Goal: Task Accomplishment & Management: Use online tool/utility

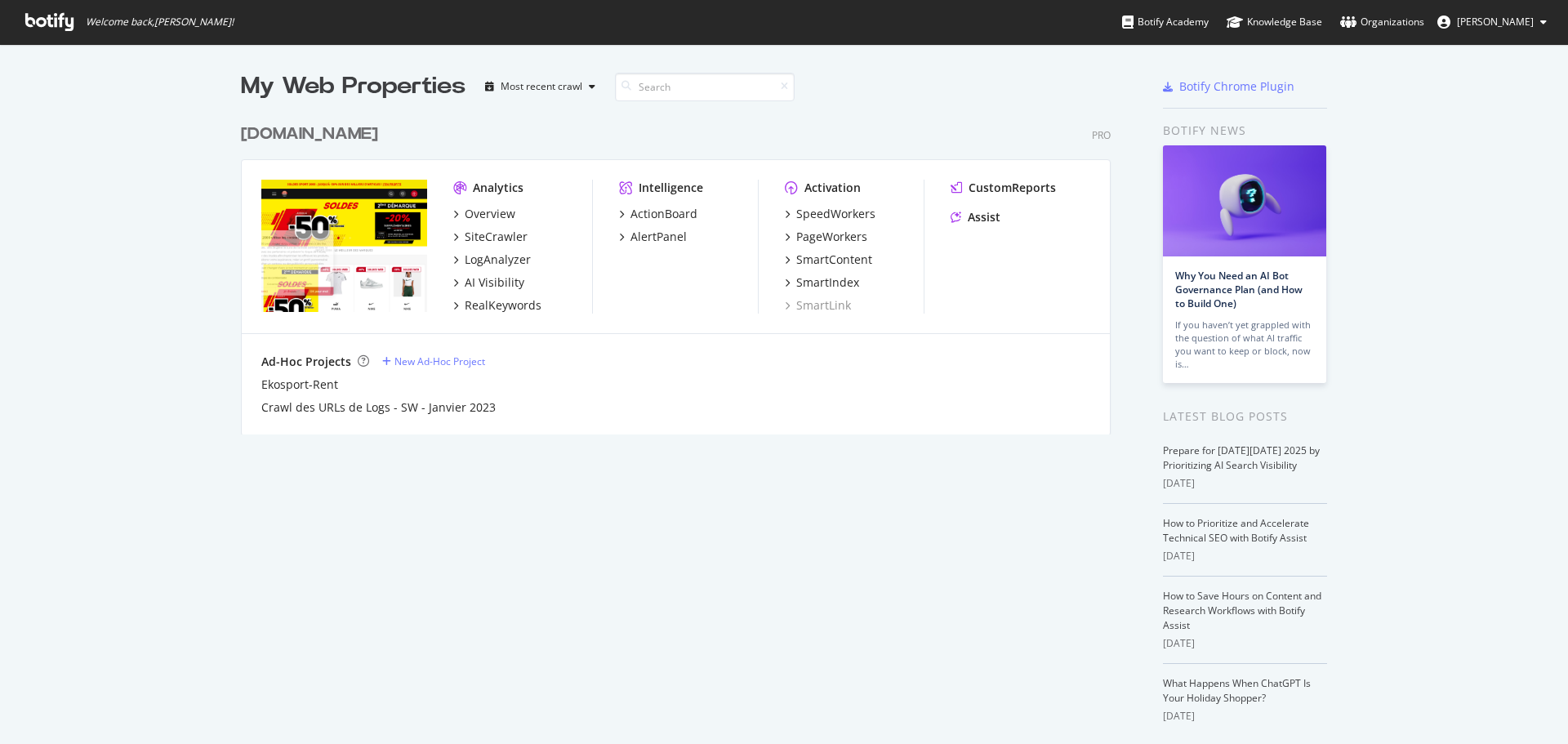
scroll to position [732, 1544]
click at [533, 92] on div "Most recent crawl" at bounding box center [541, 86] width 81 height 10
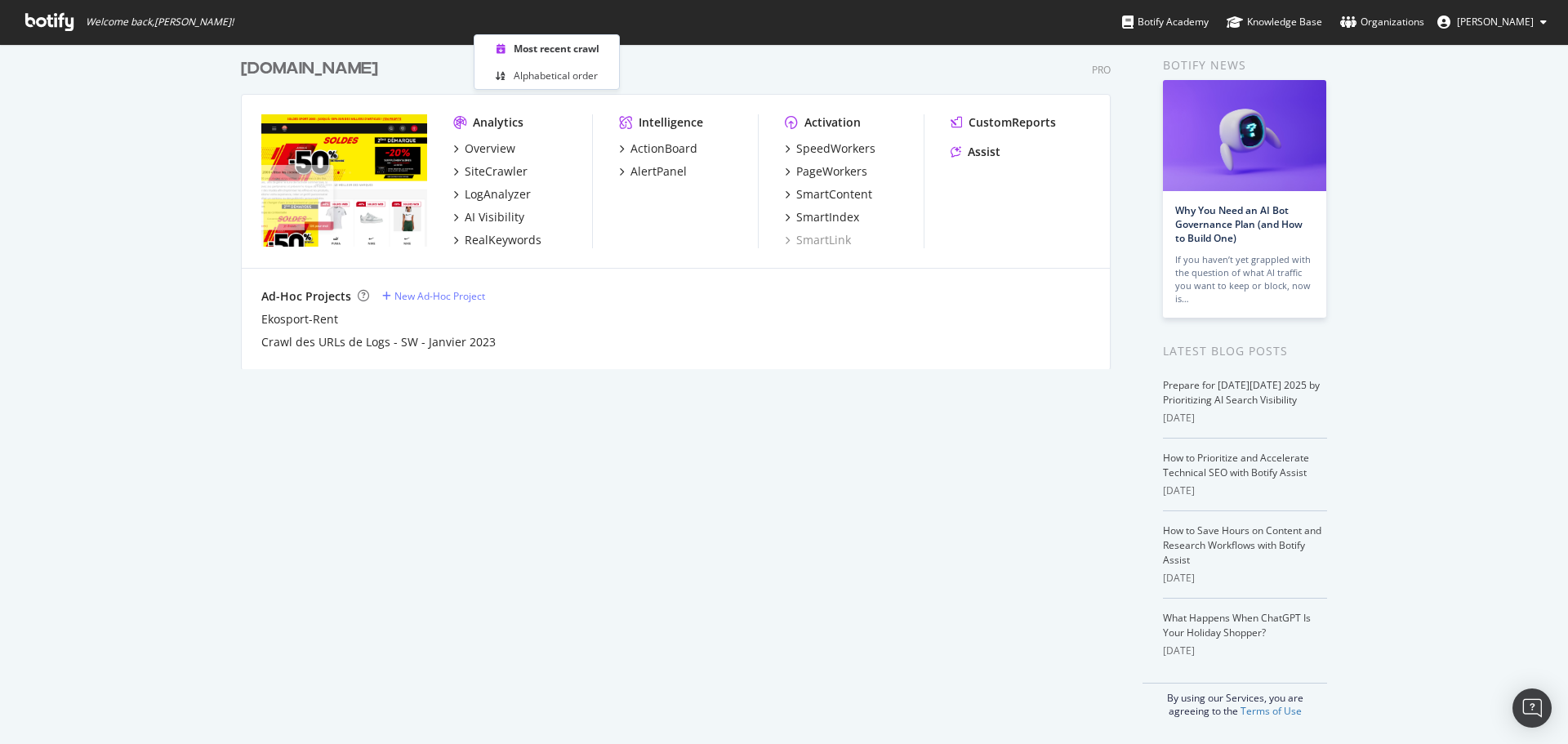
scroll to position [0, 0]
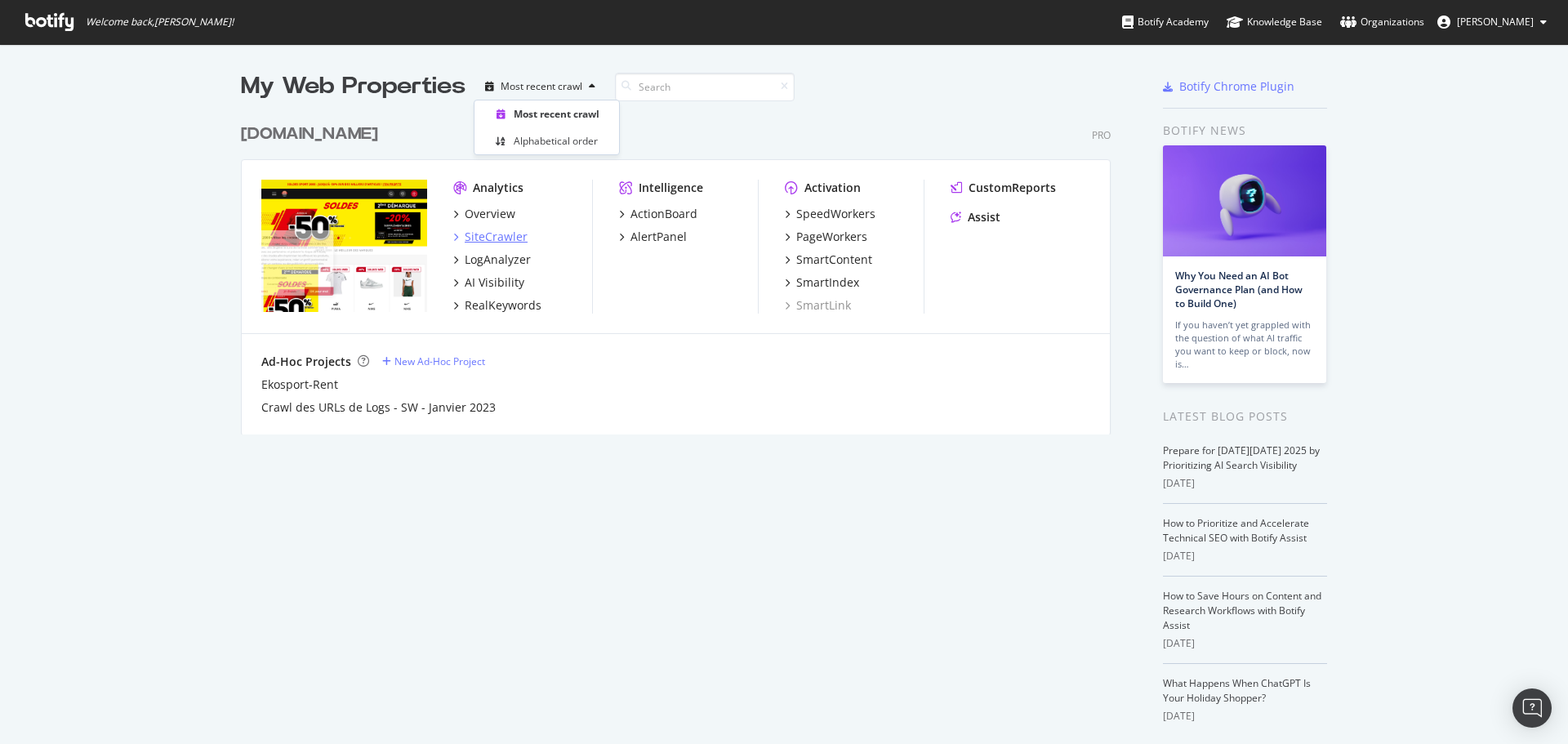
click at [486, 232] on div "SiteCrawler" at bounding box center [496, 237] width 63 height 17
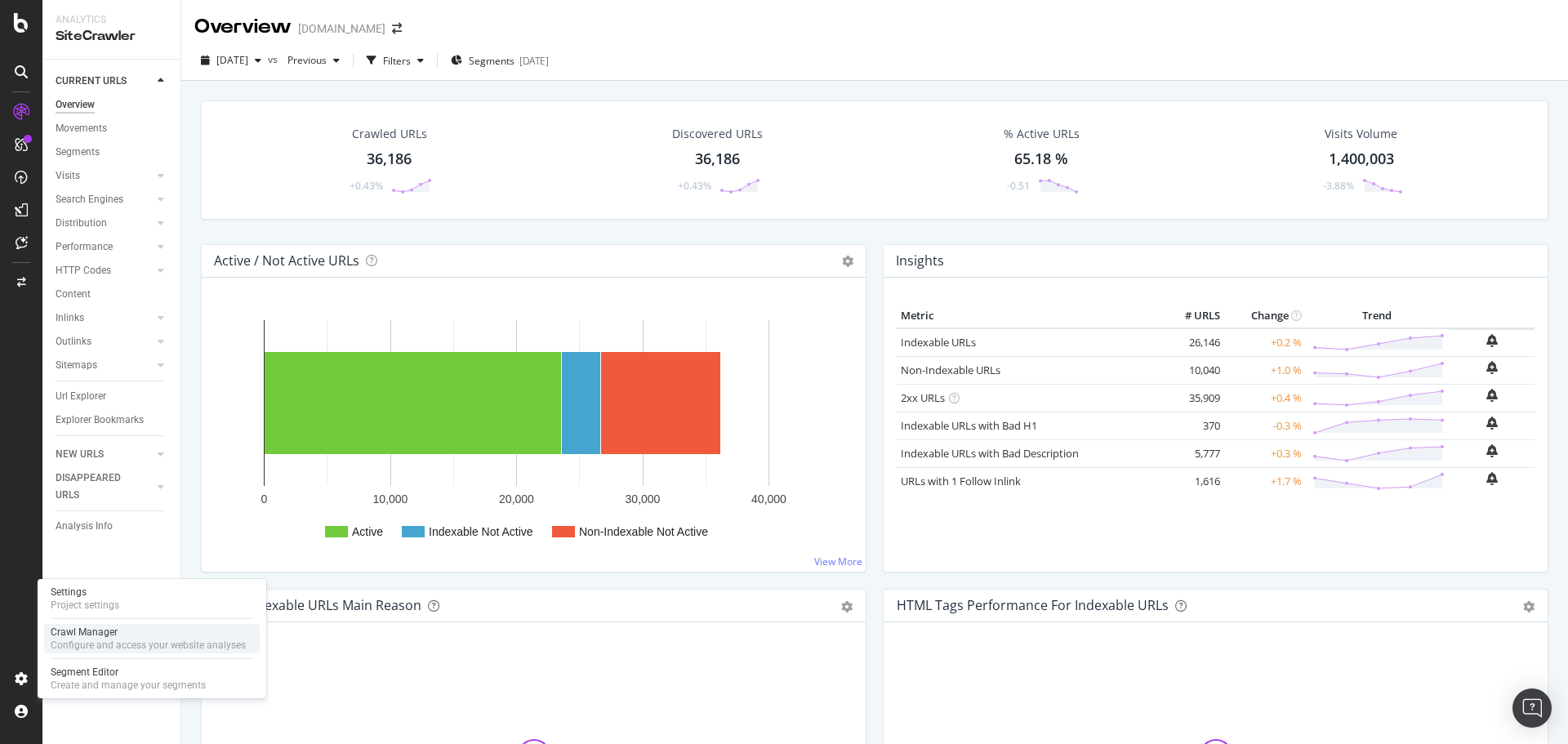
click at [91, 635] on div "Crawl Manager" at bounding box center [148, 631] width 195 height 13
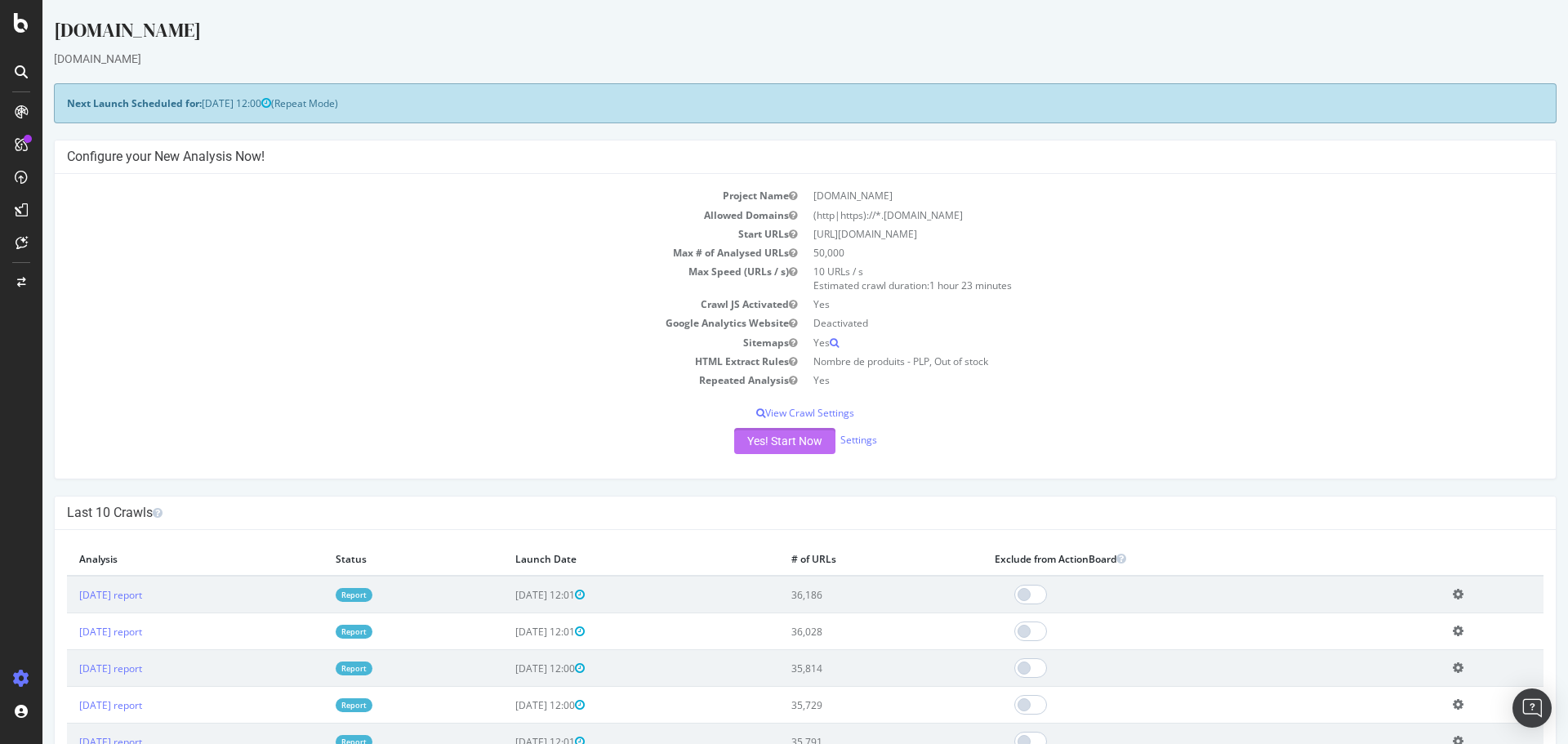
click at [785, 438] on button "Yes! Start Now" at bounding box center [785, 441] width 101 height 26
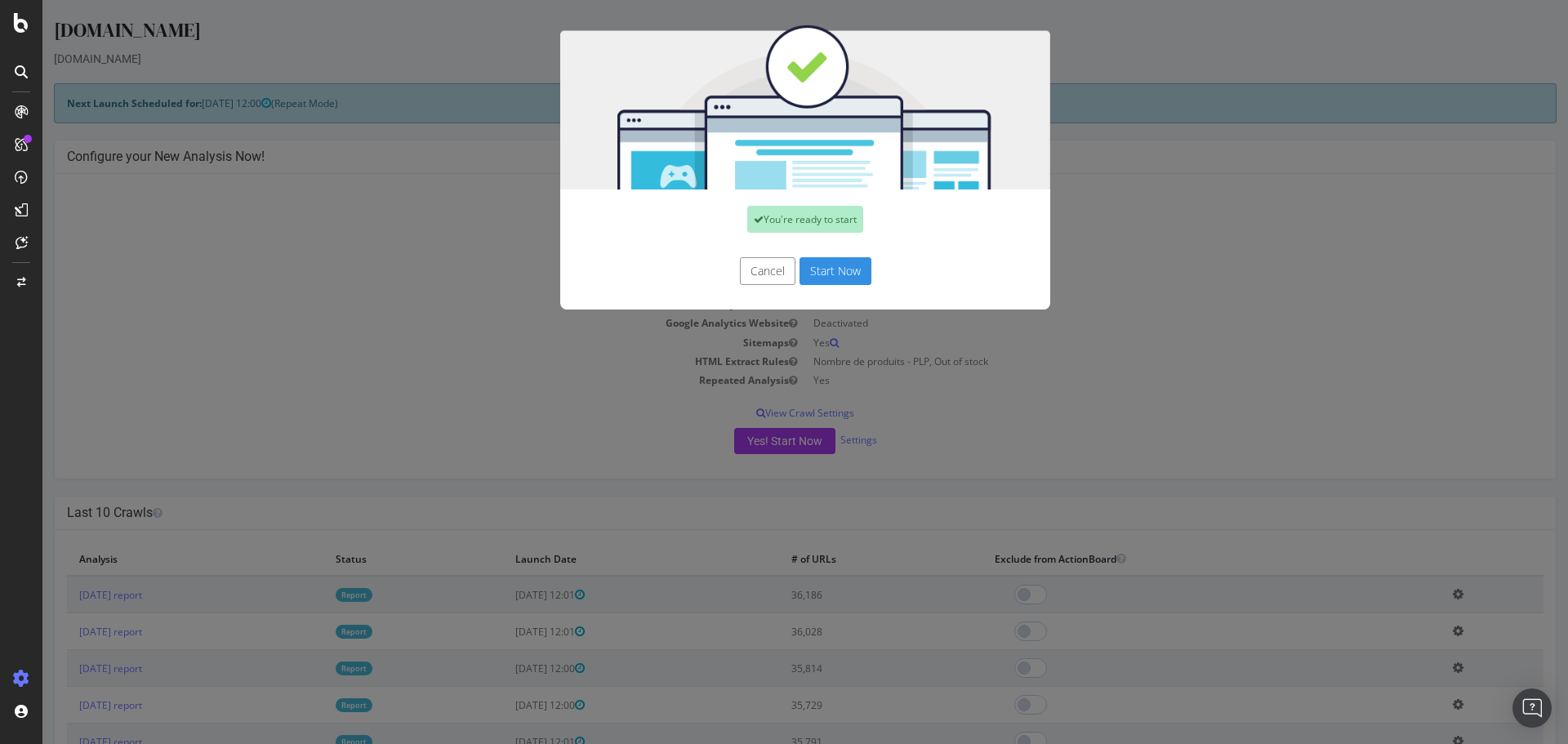
click at [830, 270] on button "Start Now" at bounding box center [835, 271] width 72 height 28
